Goal: Task Accomplishment & Management: Use online tool/utility

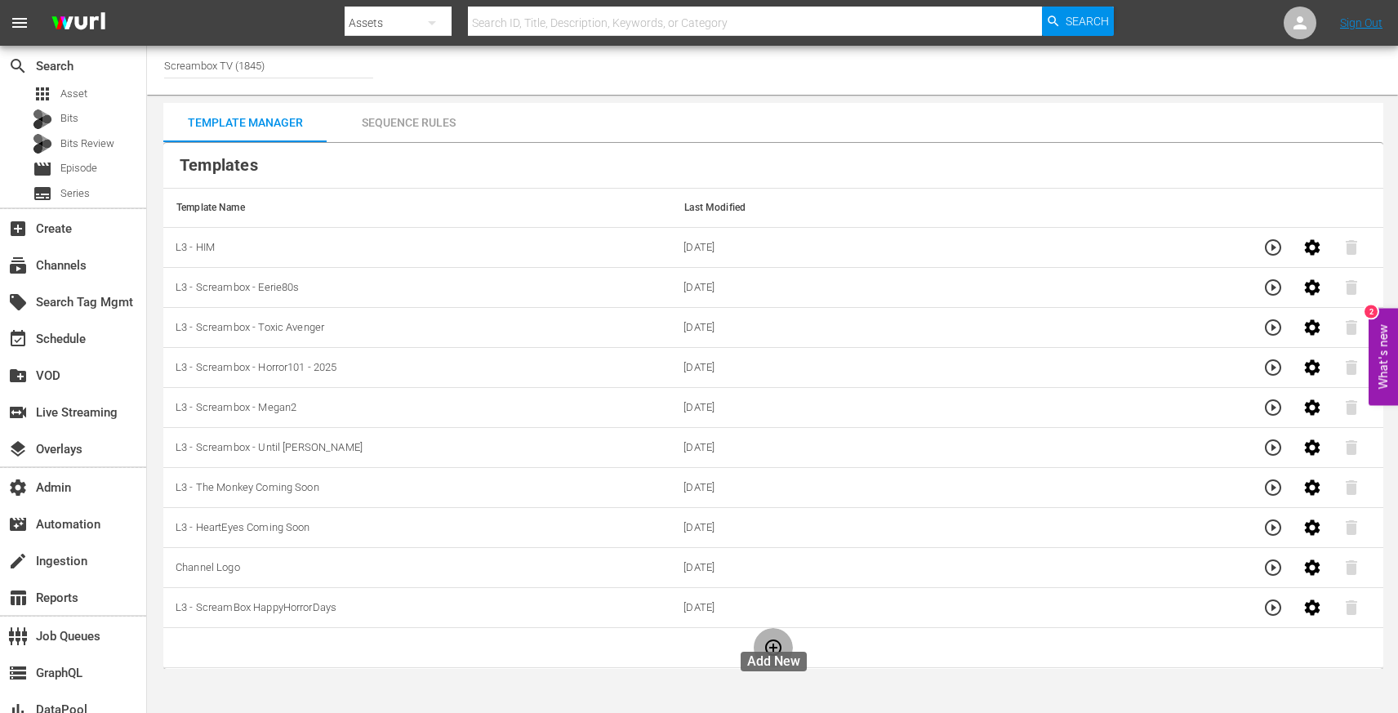
scroll to position [12, 0]
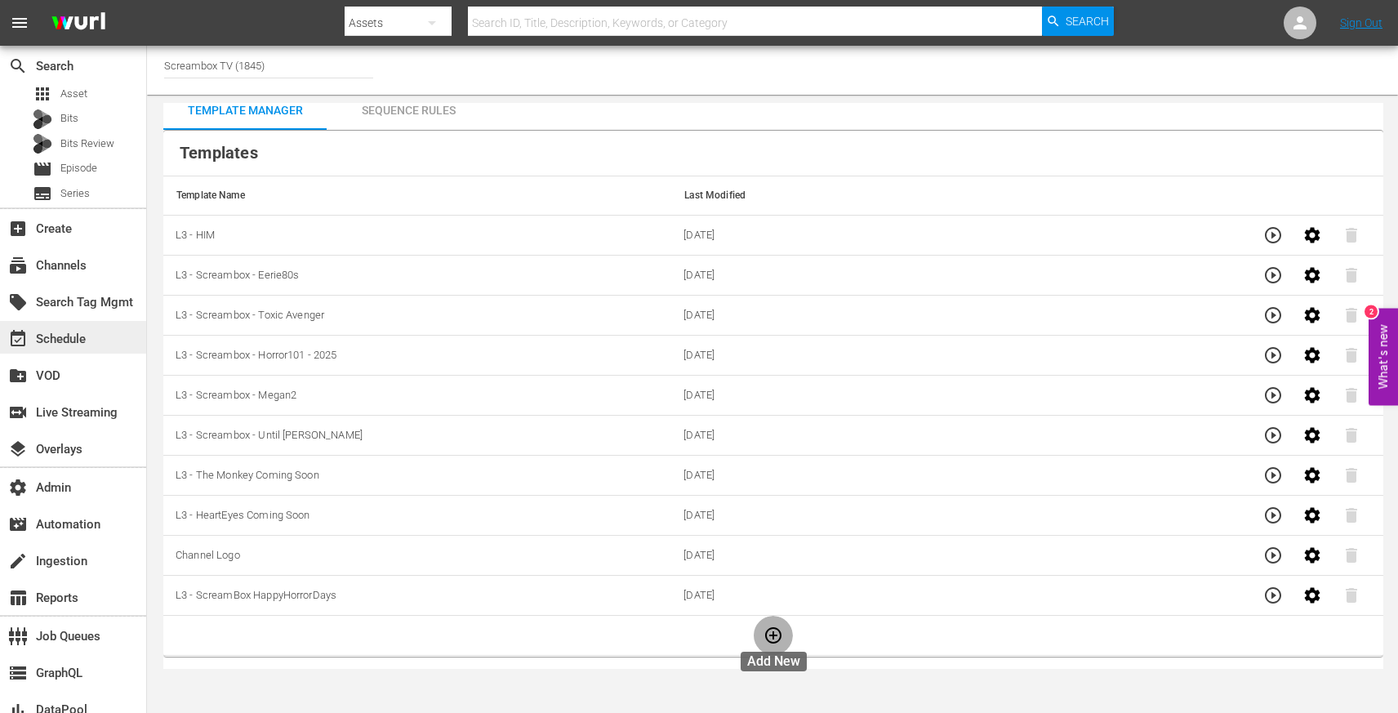
click at [76, 332] on div "event_available Schedule" at bounding box center [45, 336] width 91 height 15
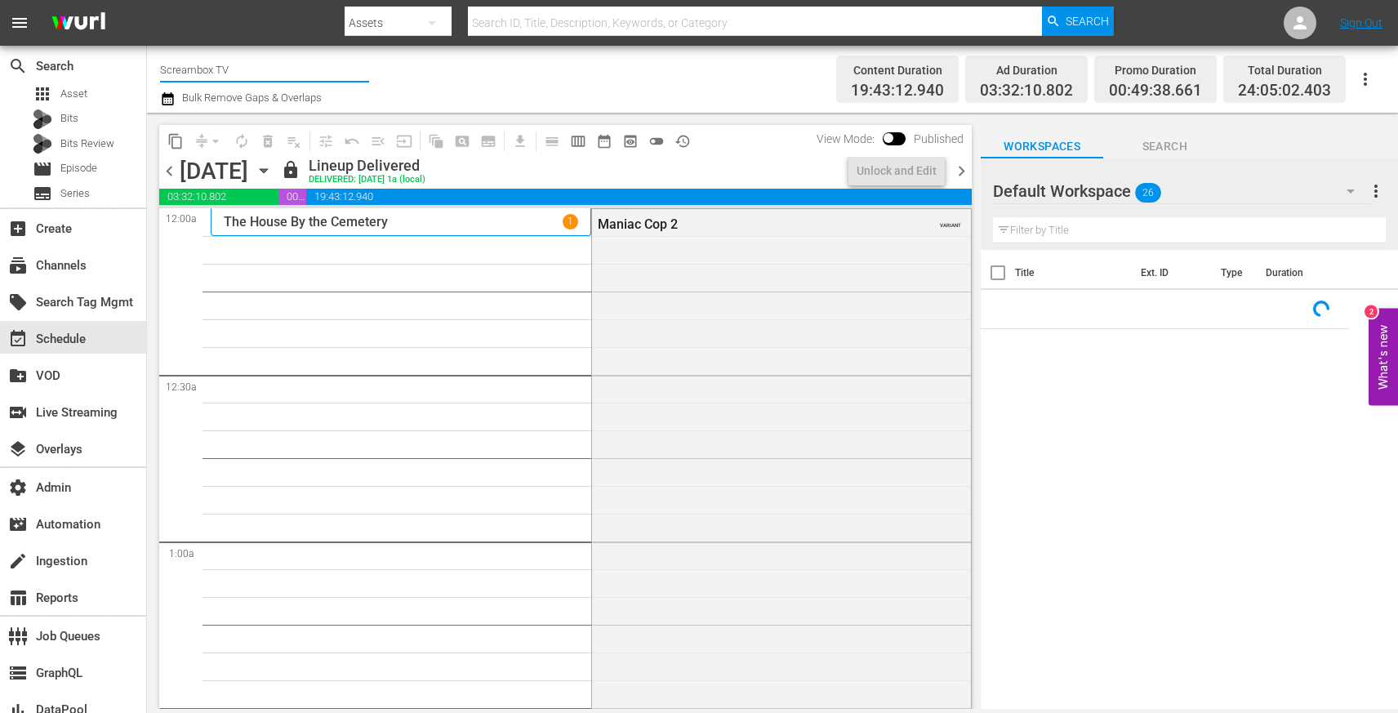
click at [221, 73] on input "Screambox TV" at bounding box center [264, 69] width 209 height 39
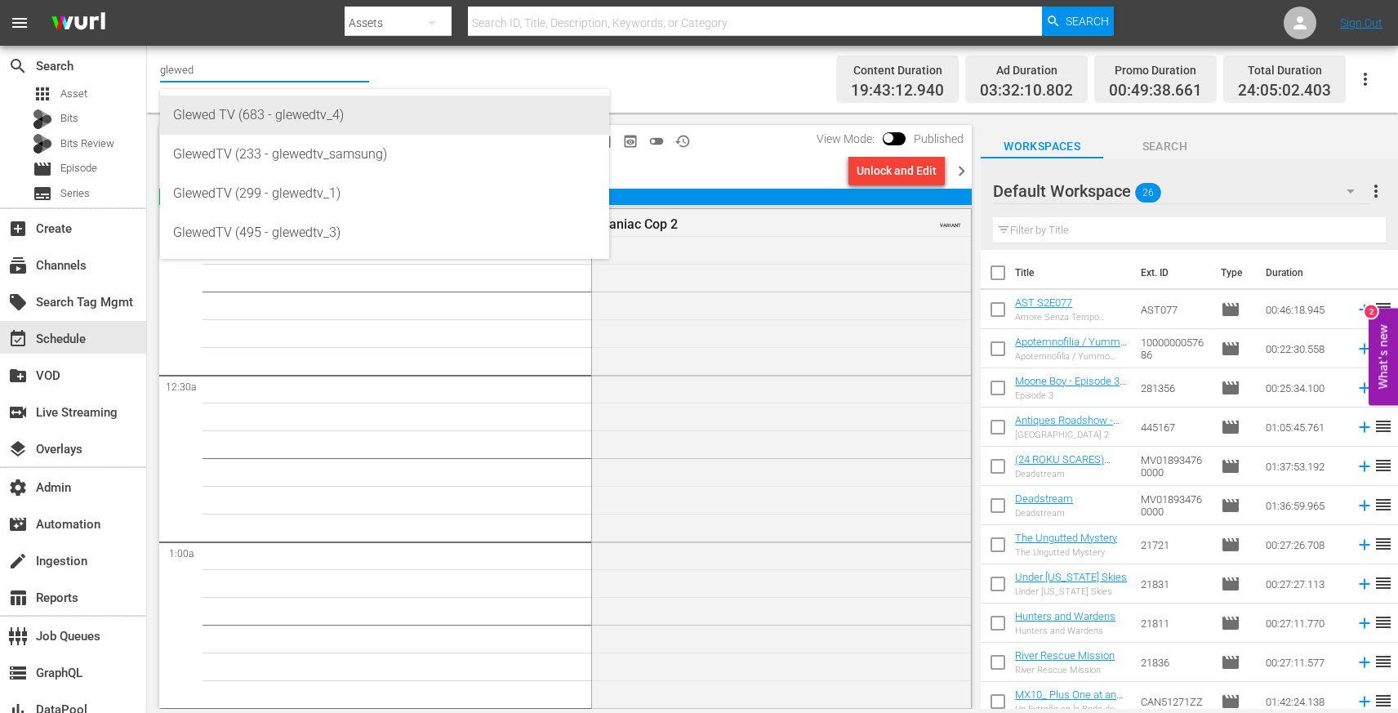
click at [238, 108] on div "Glewed TV (683 - glewedtv_4)" at bounding box center [384, 115] width 423 height 39
type input "Glewed TV (683 - glewedtv_4)"
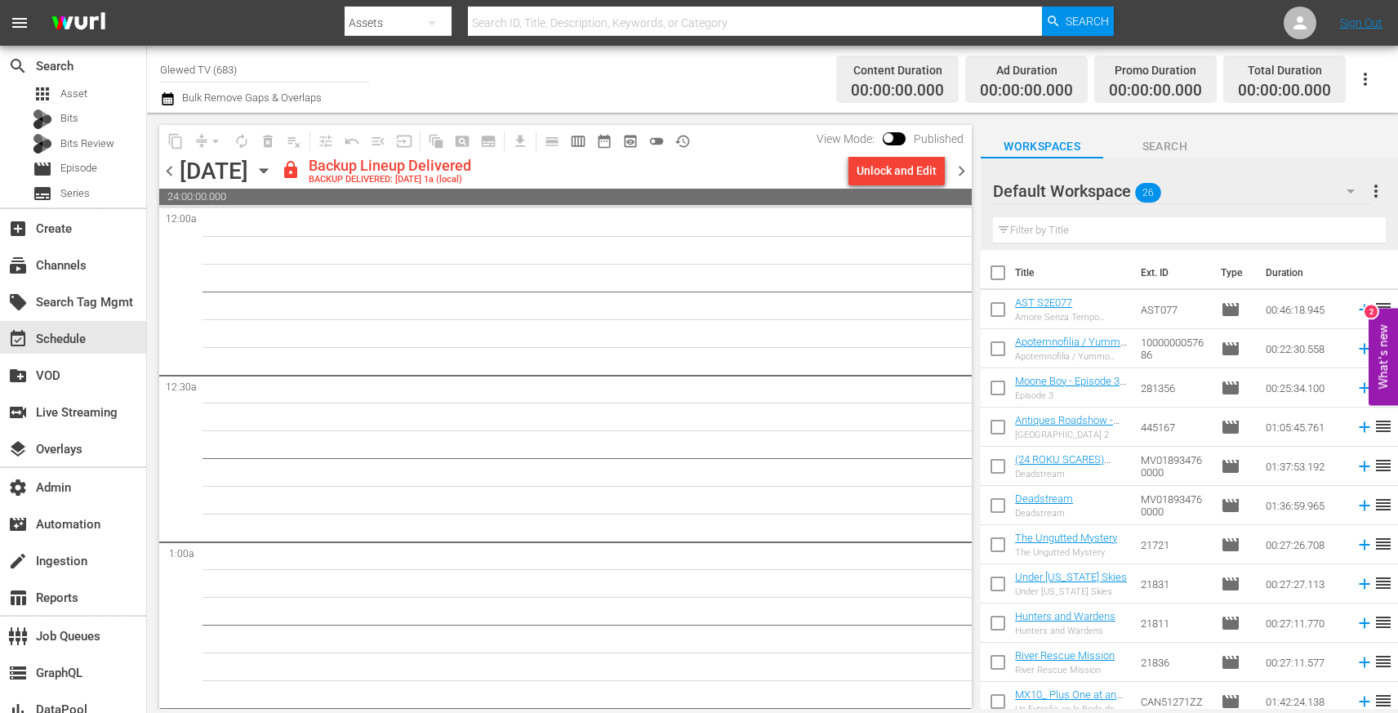
click at [160, 172] on span "chevron_left" at bounding box center [169, 171] width 20 height 20
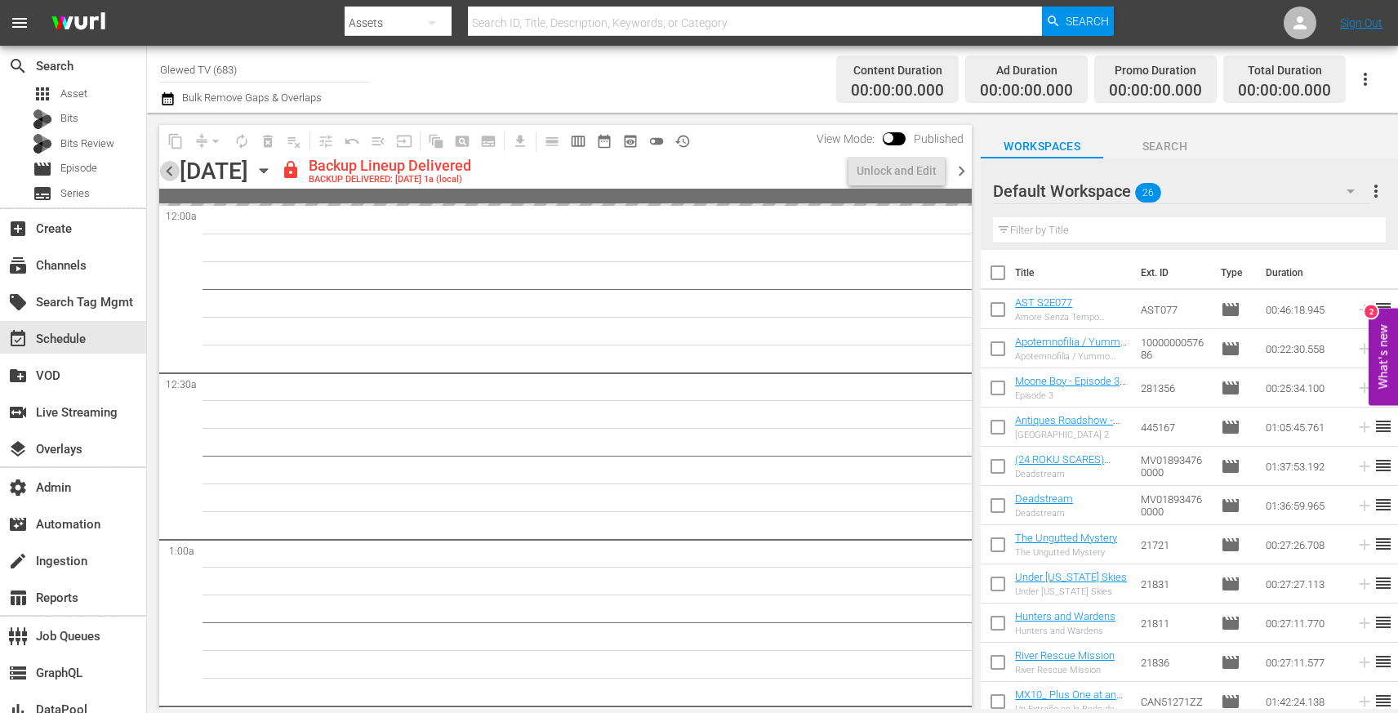
click at [160, 172] on span "chevron_left" at bounding box center [169, 171] width 20 height 20
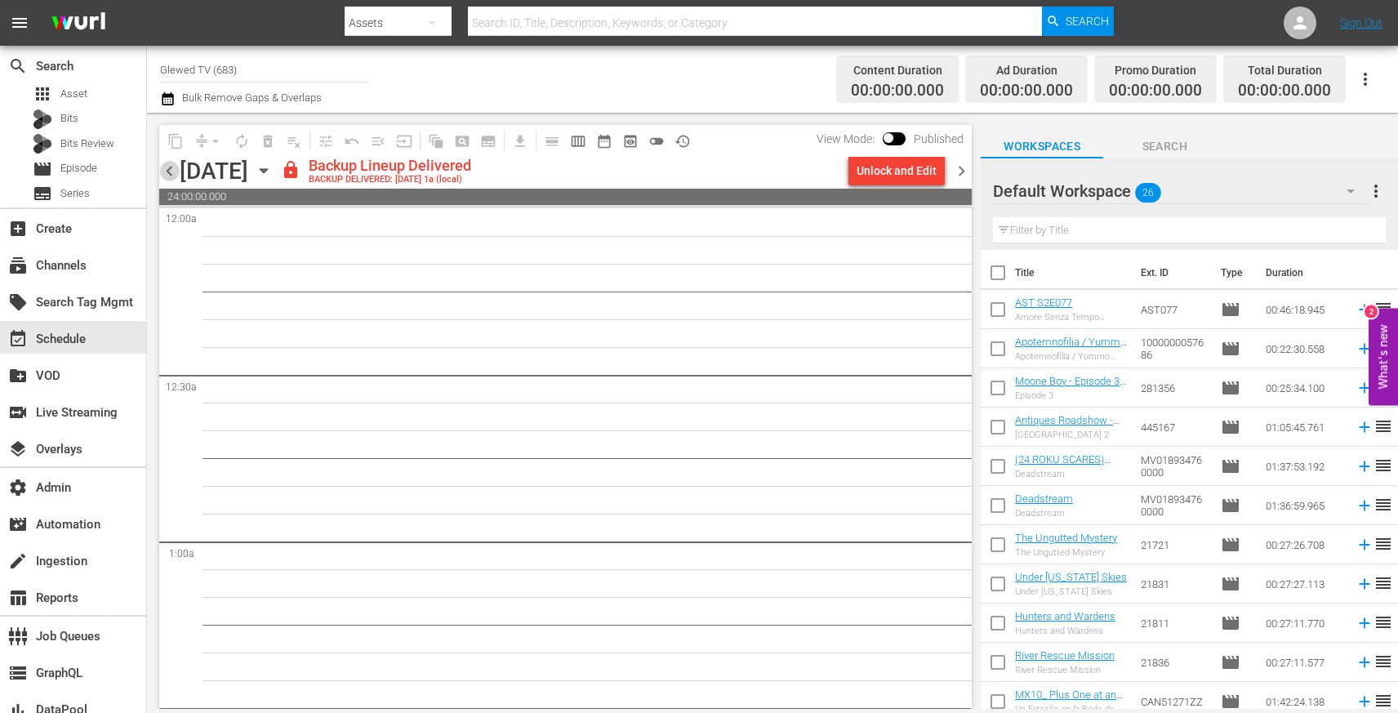
click at [160, 172] on span "chevron_left" at bounding box center [169, 171] width 20 height 20
click at [633, 140] on span "preview_outlined" at bounding box center [630, 141] width 16 height 16
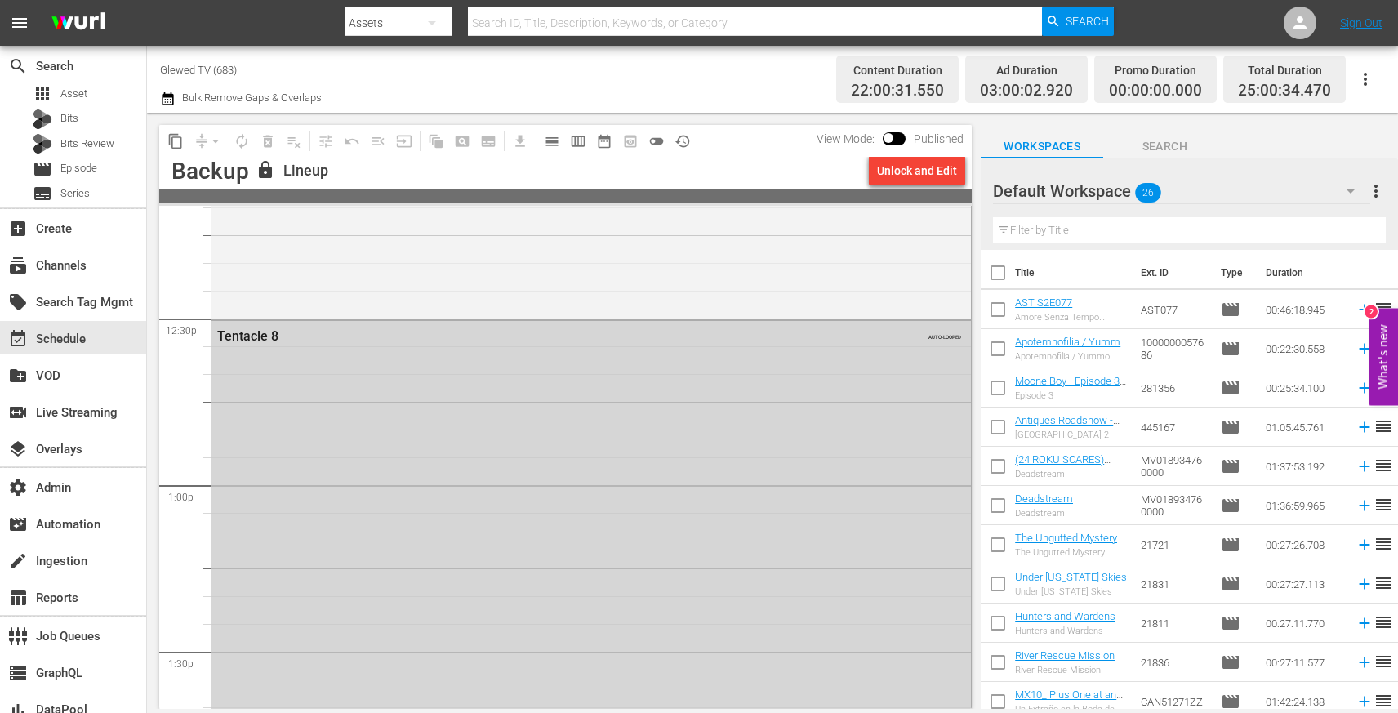
scroll to position [4052, 0]
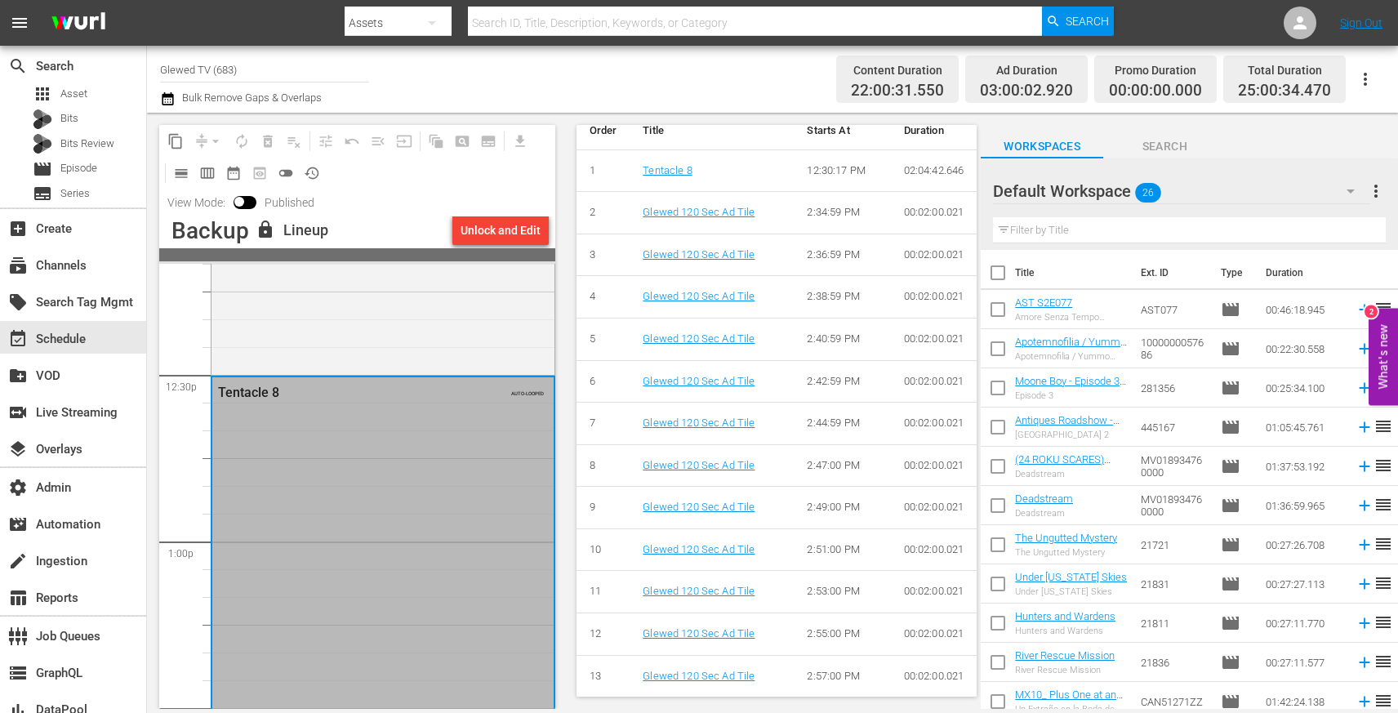
scroll to position [642, 0]
